Goal: Task Accomplishment & Management: Manage account settings

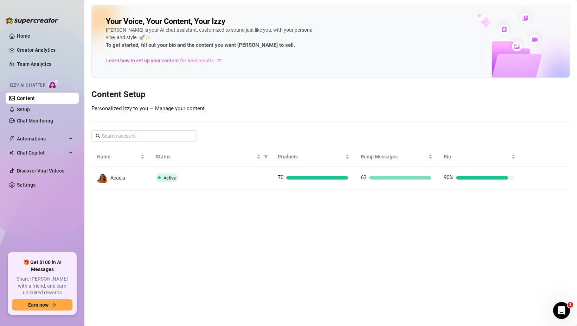
click at [35, 97] on link "Content" at bounding box center [26, 98] width 18 height 6
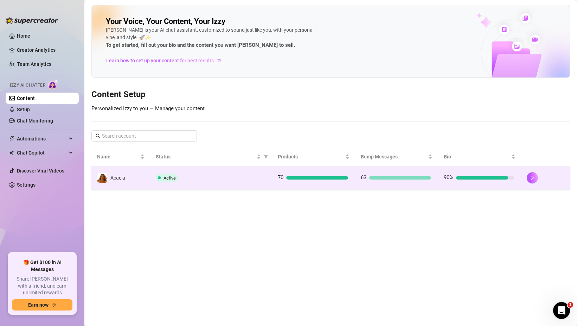
click at [114, 179] on span "Acacia" at bounding box center [117, 178] width 15 height 6
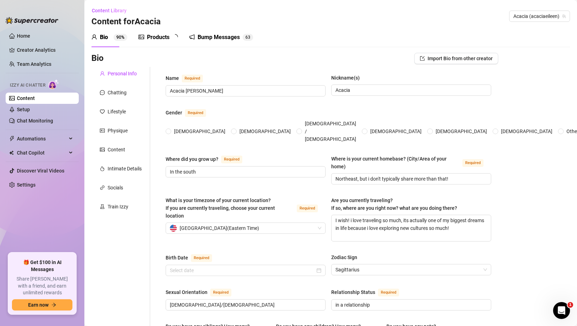
radio input "true"
type input "[DATE]"
click at [164, 40] on div "Products" at bounding box center [158, 37] width 23 height 8
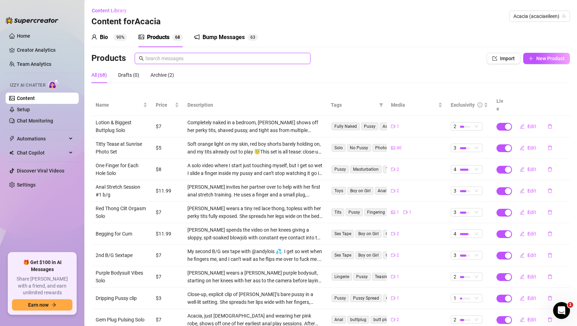
click at [187, 60] on input "text" at bounding box center [225, 59] width 161 height 8
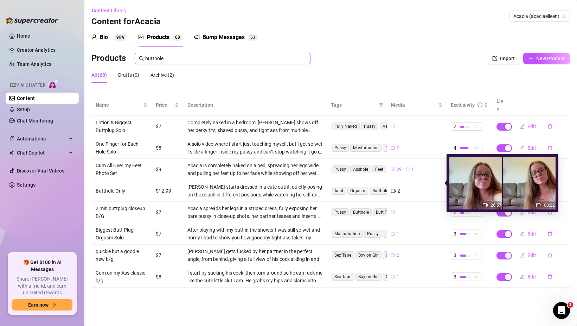
type input "butthole"
